Goal: Task Accomplishment & Management: Manage account settings

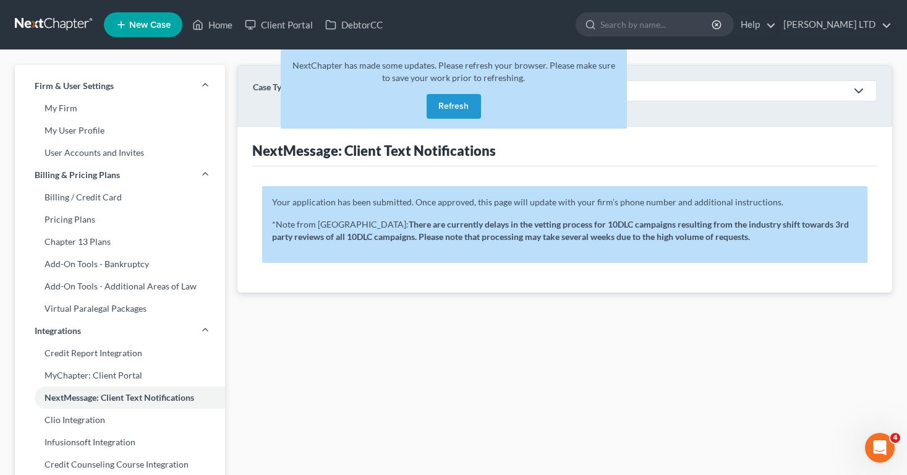
click at [445, 104] on button "Refresh" at bounding box center [454, 106] width 54 height 25
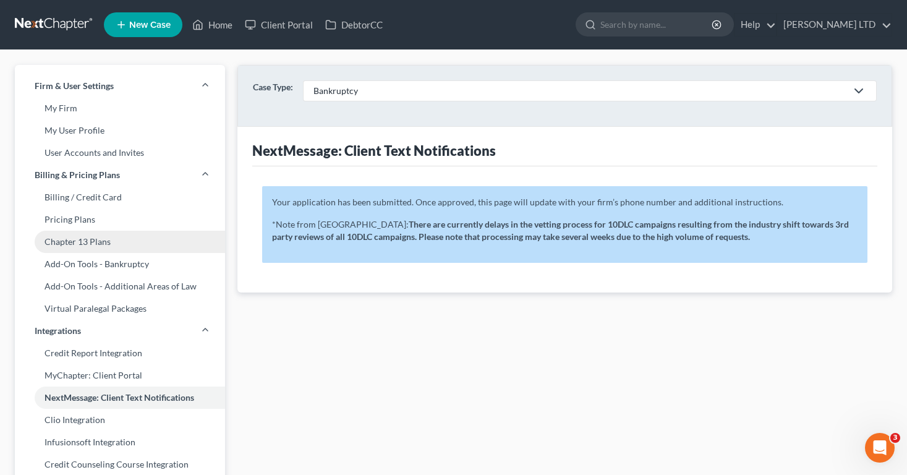
click at [51, 240] on link "Chapter 13 Plans" at bounding box center [120, 242] width 210 height 22
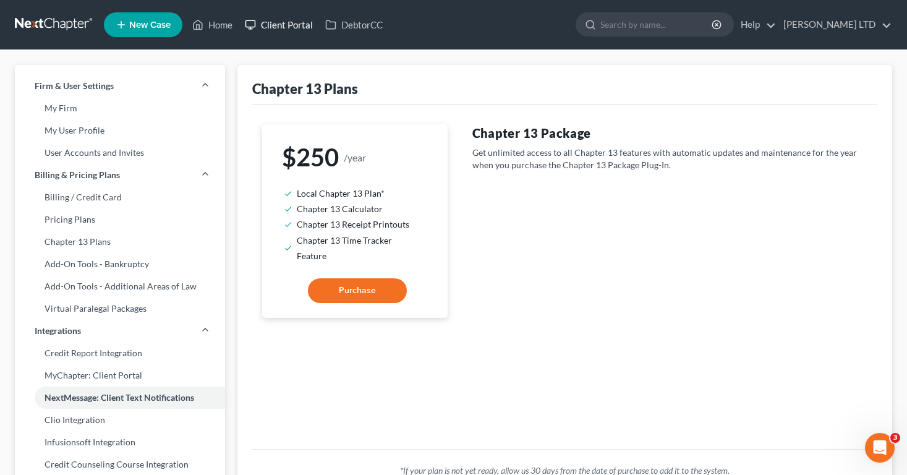
click at [265, 34] on link "Client Portal" at bounding box center [279, 25] width 80 height 22
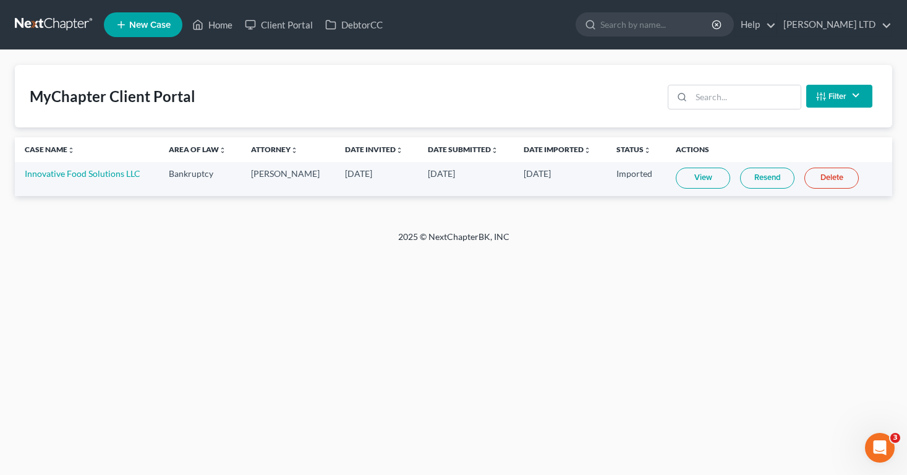
click at [105, 180] on td "Innovative Food Solutions LLC" at bounding box center [87, 179] width 144 height 34
click at [98, 173] on link "Innovative Food Solutions LLC" at bounding box center [83, 173] width 116 height 11
select select "4"
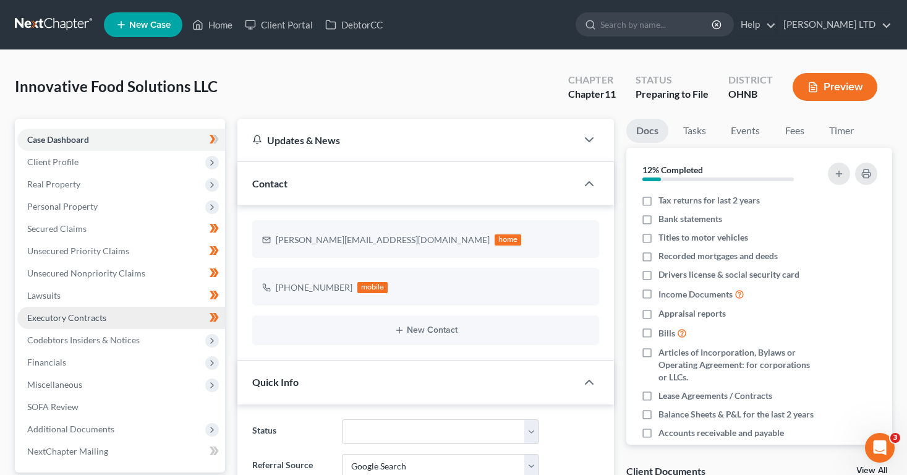
click at [101, 313] on span "Executory Contracts" at bounding box center [66, 317] width 79 height 11
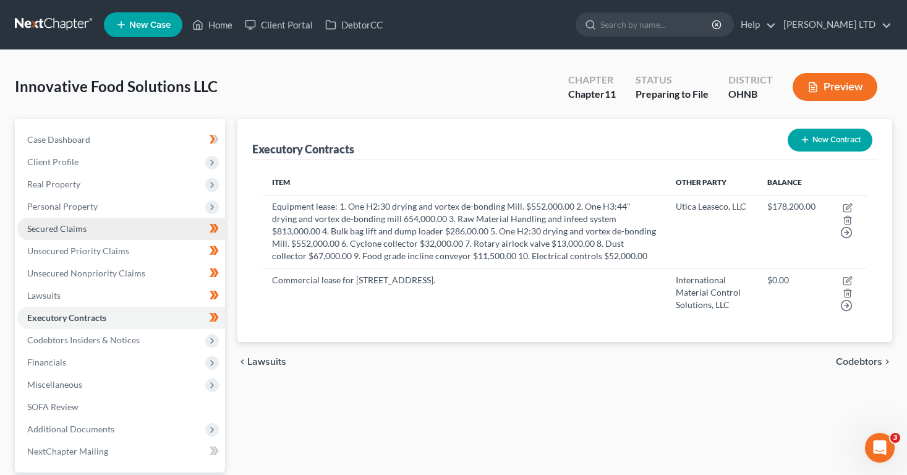
click at [80, 229] on span "Secured Claims" at bounding box center [56, 228] width 59 height 11
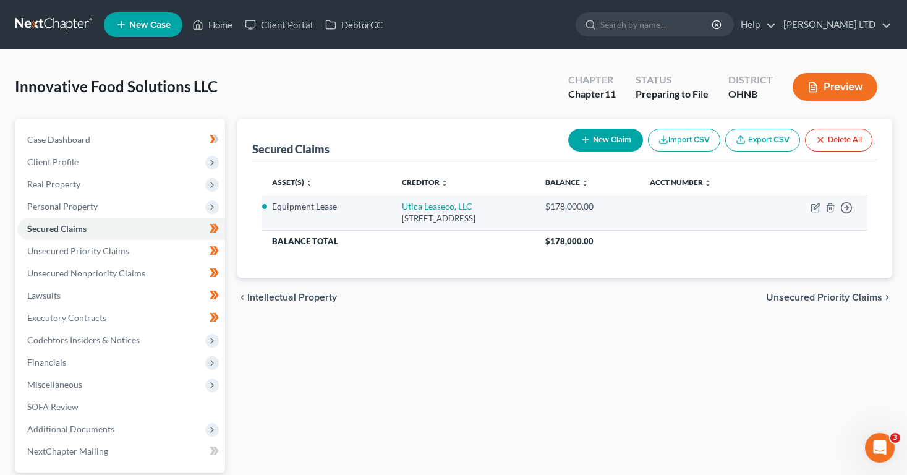
click at [630, 210] on div "$178,000.00" at bounding box center [587, 206] width 85 height 12
click at [813, 209] on icon "button" at bounding box center [815, 208] width 10 height 10
select select "23"
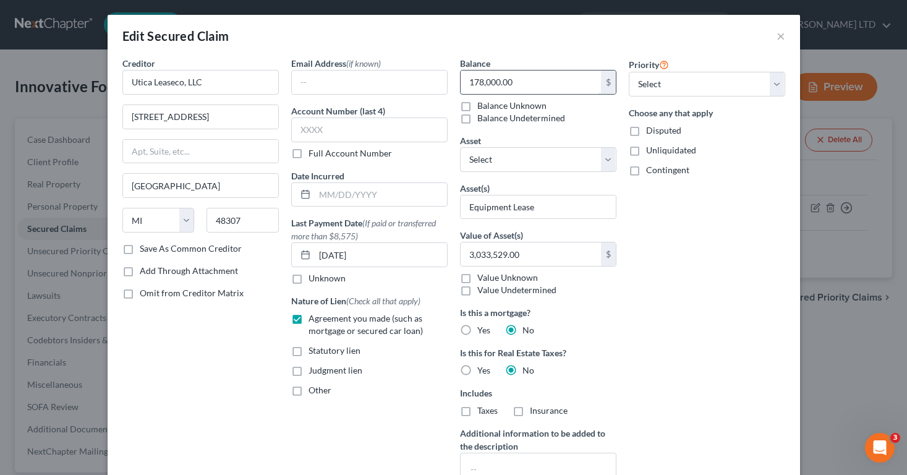
click at [474, 84] on input "178,000.00" at bounding box center [531, 81] width 140 height 23
paste input "$1,100,000"
type input "1,100,000"
click at [443, 36] on div "Edit Secured Claim ×" at bounding box center [454, 36] width 692 height 42
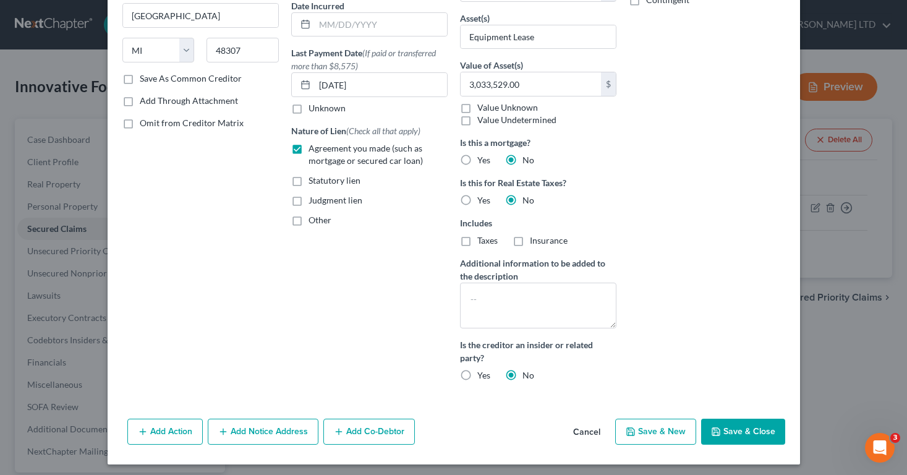
scroll to position [174, 0]
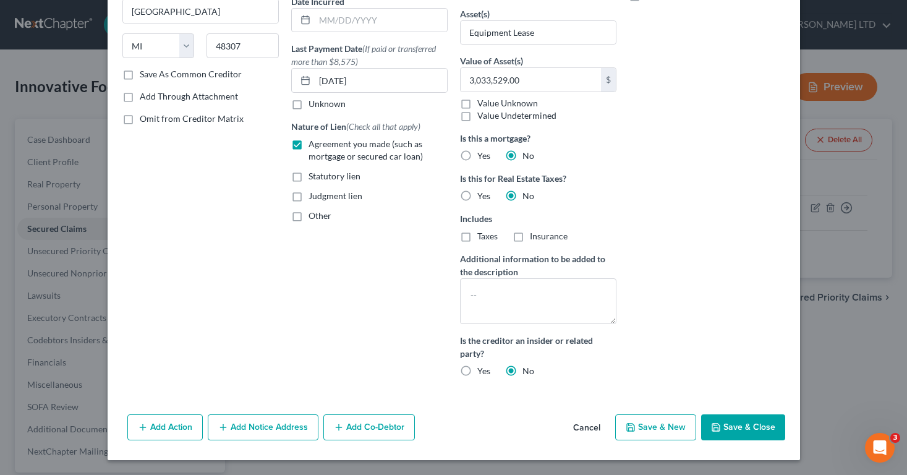
click at [772, 413] on div "Add Action Add Notice Address Add Co-Debtor Cancel Save & New Save & Close" at bounding box center [454, 429] width 692 height 41
click at [771, 422] on button "Save & Close" at bounding box center [743, 427] width 84 height 26
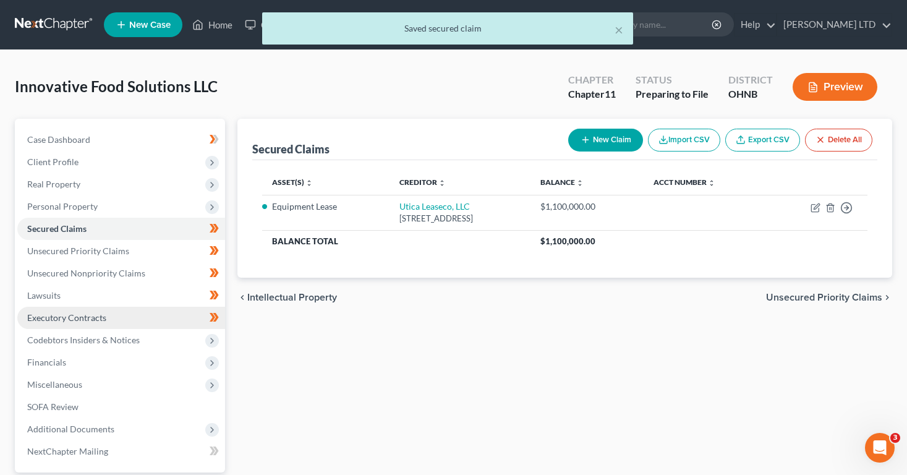
click at [88, 321] on span "Executory Contracts" at bounding box center [66, 317] width 79 height 11
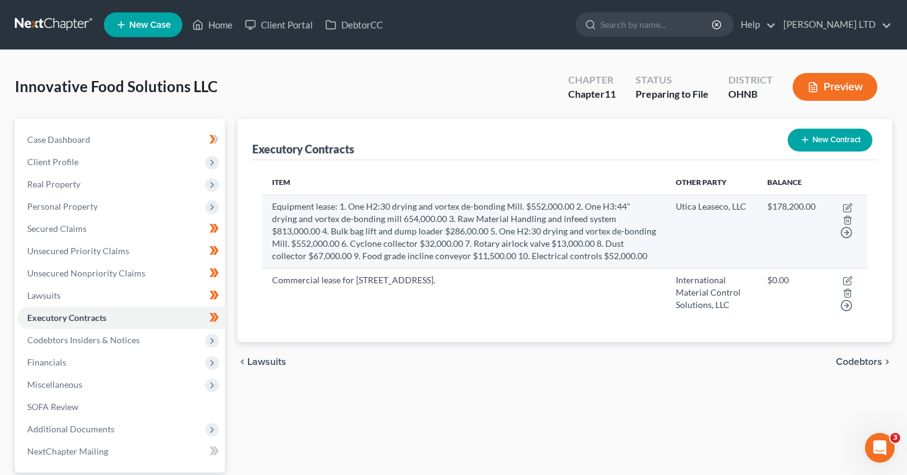
click at [762, 226] on td "$178,200.00" at bounding box center [791, 231] width 68 height 73
click at [846, 204] on icon "button" at bounding box center [848, 208] width 10 height 10
select select "2"
select select "23"
select select "2"
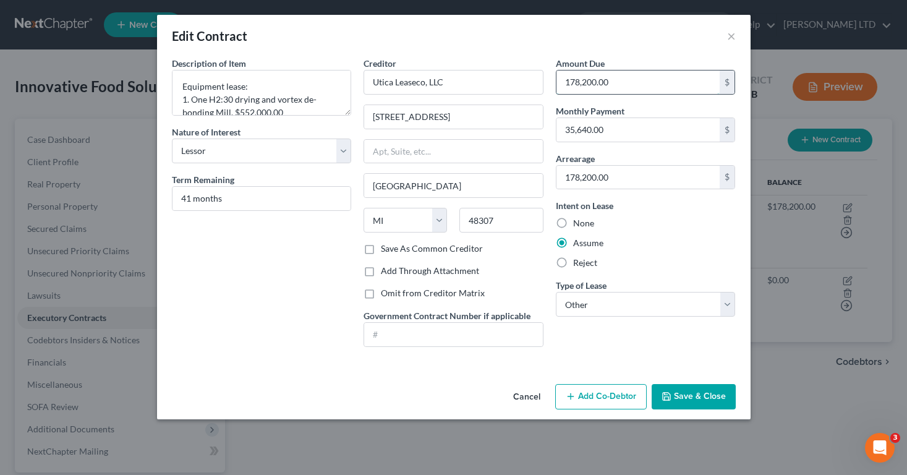
paste input "$1,100,000"
type input "1,100,000"
click at [684, 399] on button "Save & Close" at bounding box center [694, 397] width 84 height 26
